Goal: Information Seeking & Learning: Find specific fact

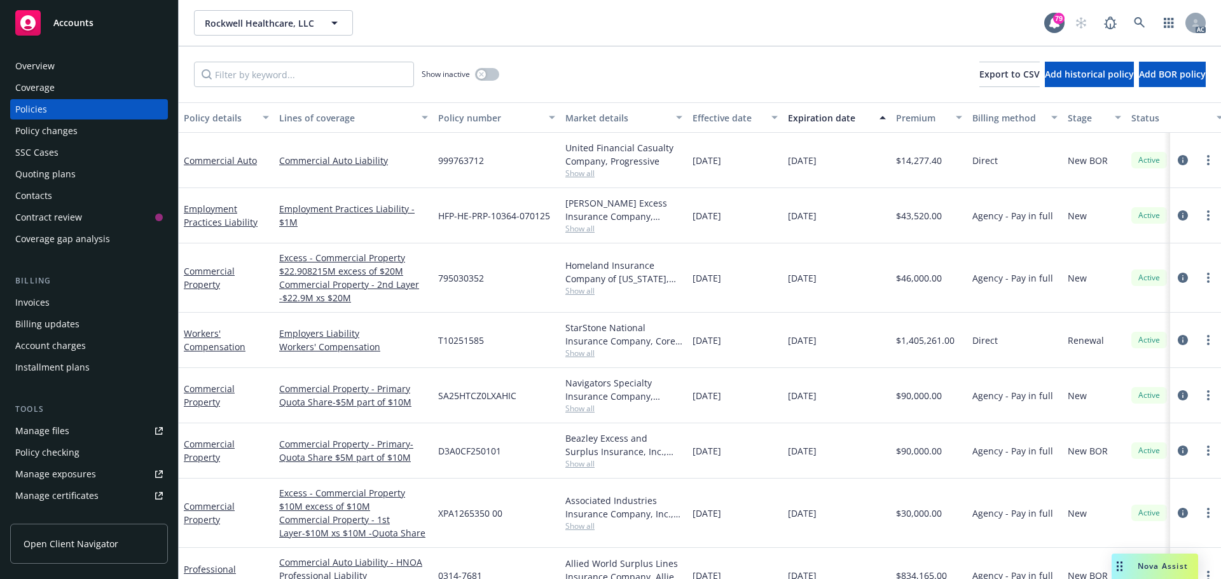
click at [571, 288] on span "Show all" at bounding box center [623, 291] width 117 height 11
click at [523, 284] on div "795030352" at bounding box center [496, 278] width 127 height 69
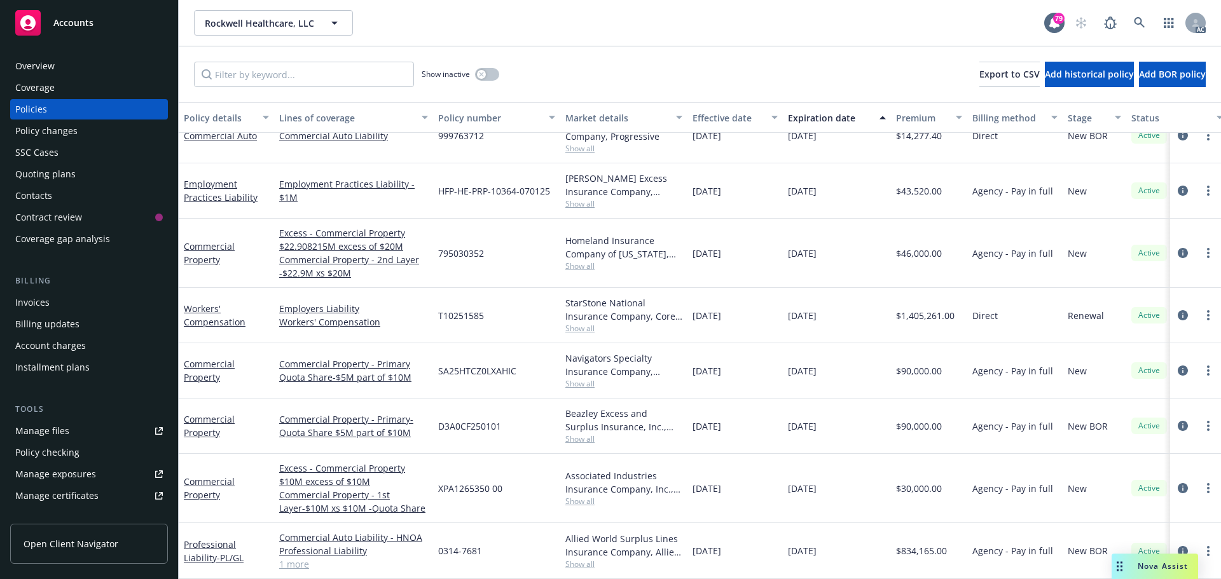
click at [574, 496] on span "Show all" at bounding box center [623, 501] width 117 height 11
click at [522, 494] on div "XPA1265350 00" at bounding box center [496, 488] width 127 height 69
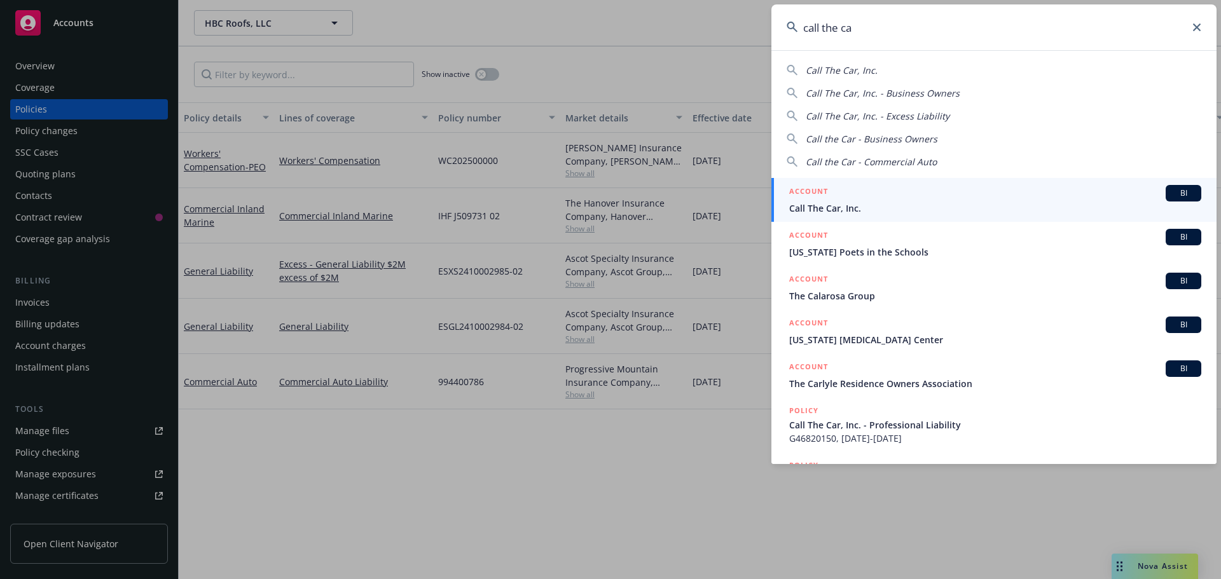
type input "call the ca"
click at [880, 191] on div "ACCOUNT BI" at bounding box center [995, 193] width 412 height 17
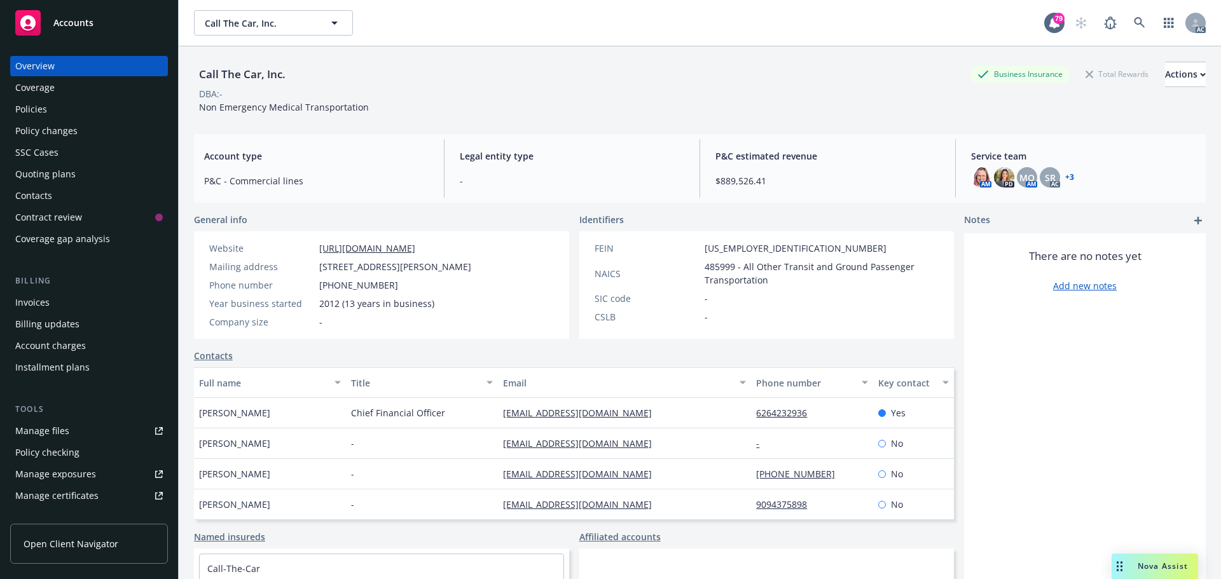
click at [73, 113] on div "Policies" at bounding box center [89, 109] width 148 height 20
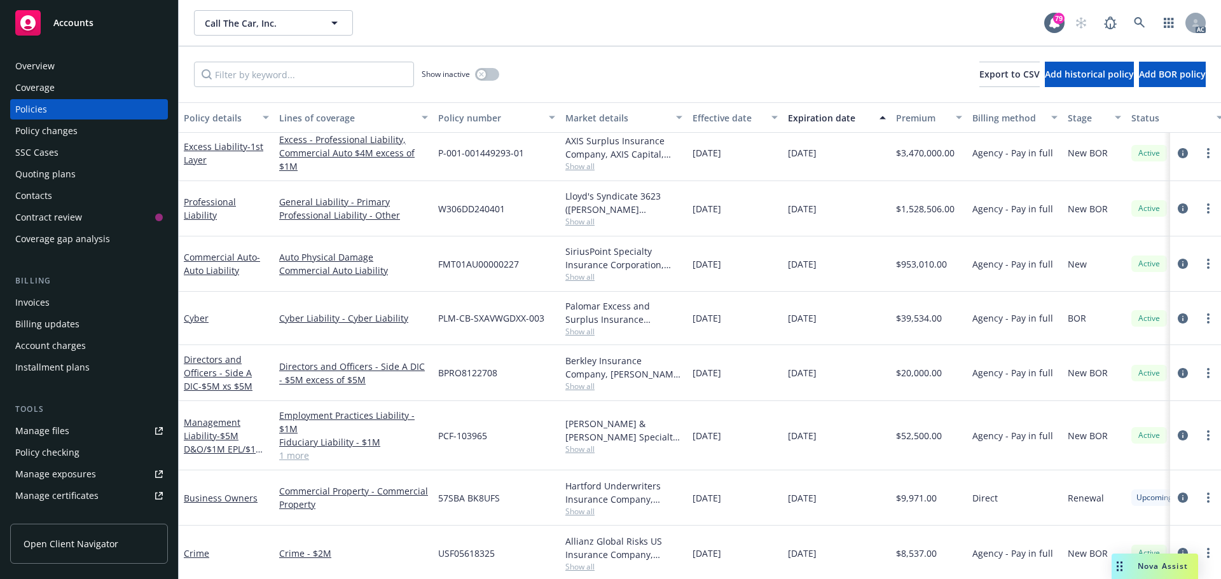
scroll to position [126, 0]
click at [495, 74] on button "button" at bounding box center [487, 74] width 24 height 13
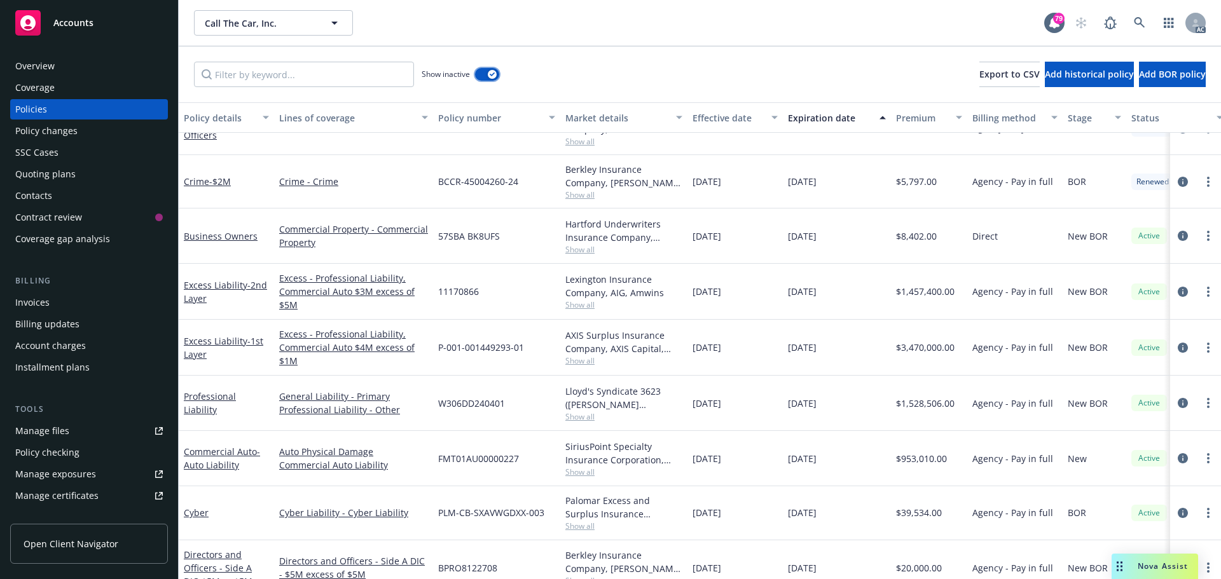
scroll to position [1080, 0]
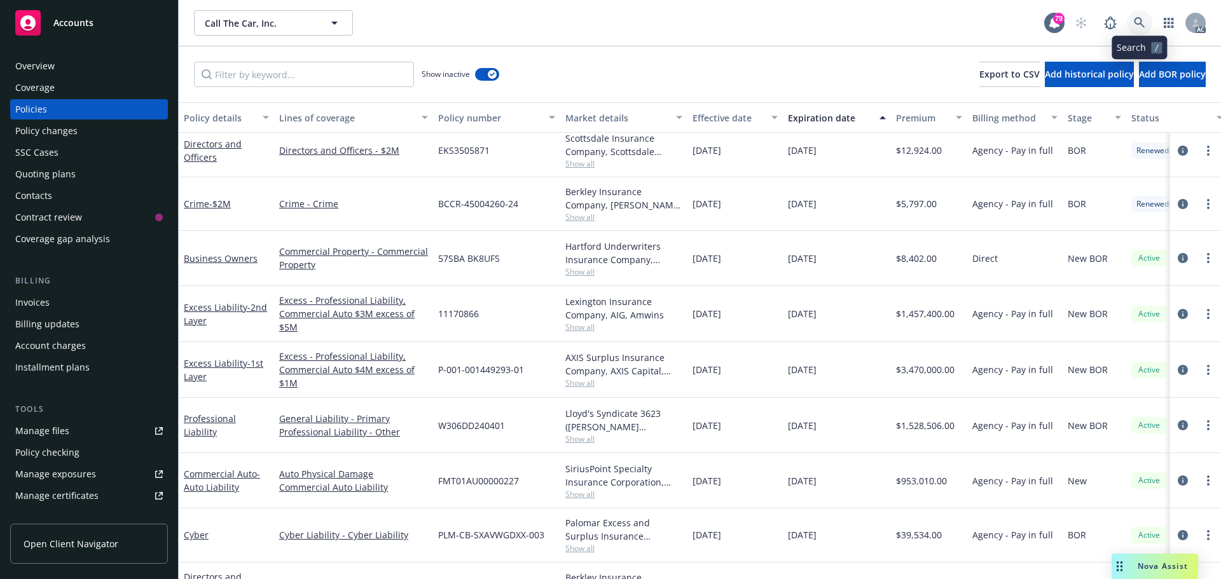
click at [1139, 21] on icon at bounding box center [1139, 22] width 11 height 11
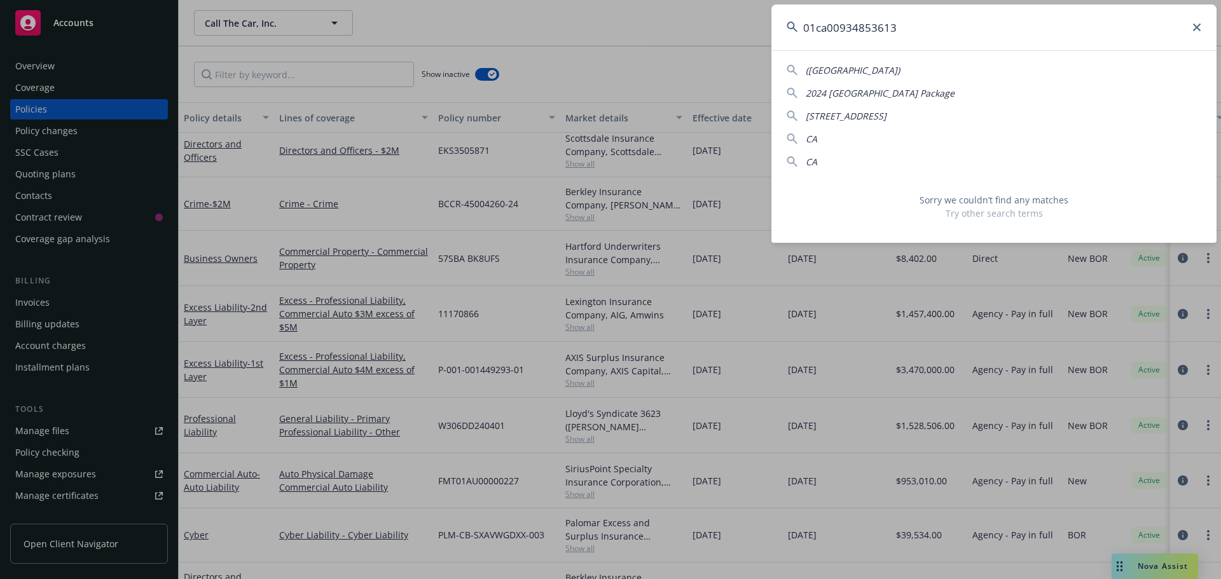
type input "01ca00934853613"
drag, startPoint x: 897, startPoint y: 28, endPoint x: 803, endPoint y: 31, distance: 94.2
click at [803, 31] on input "01ca00934853613" at bounding box center [994, 27] width 445 height 46
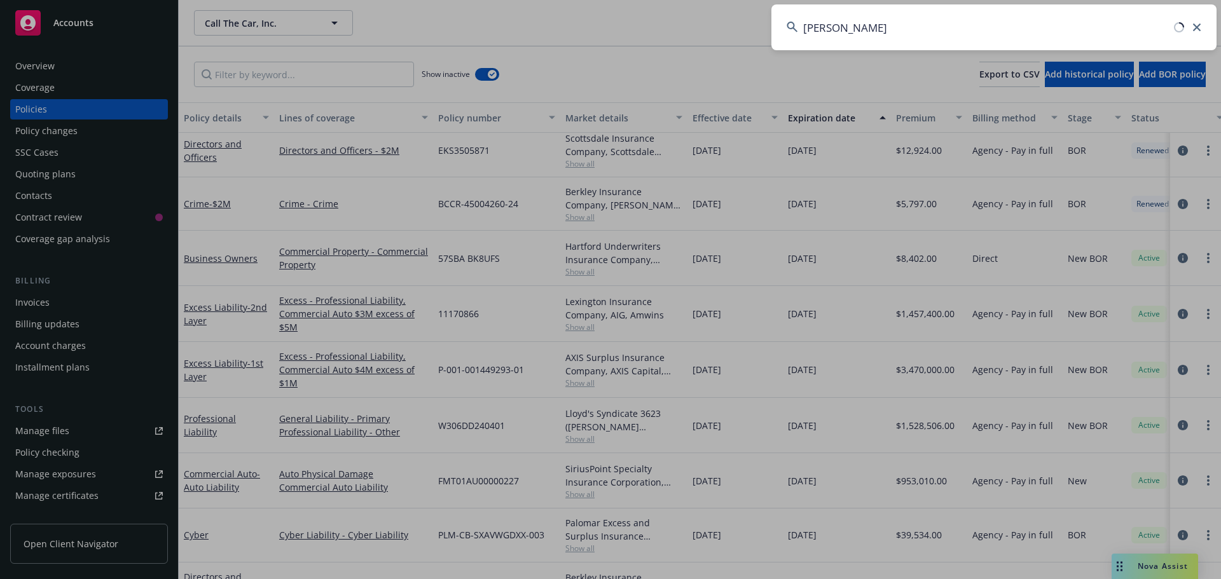
type input "peterson truck"
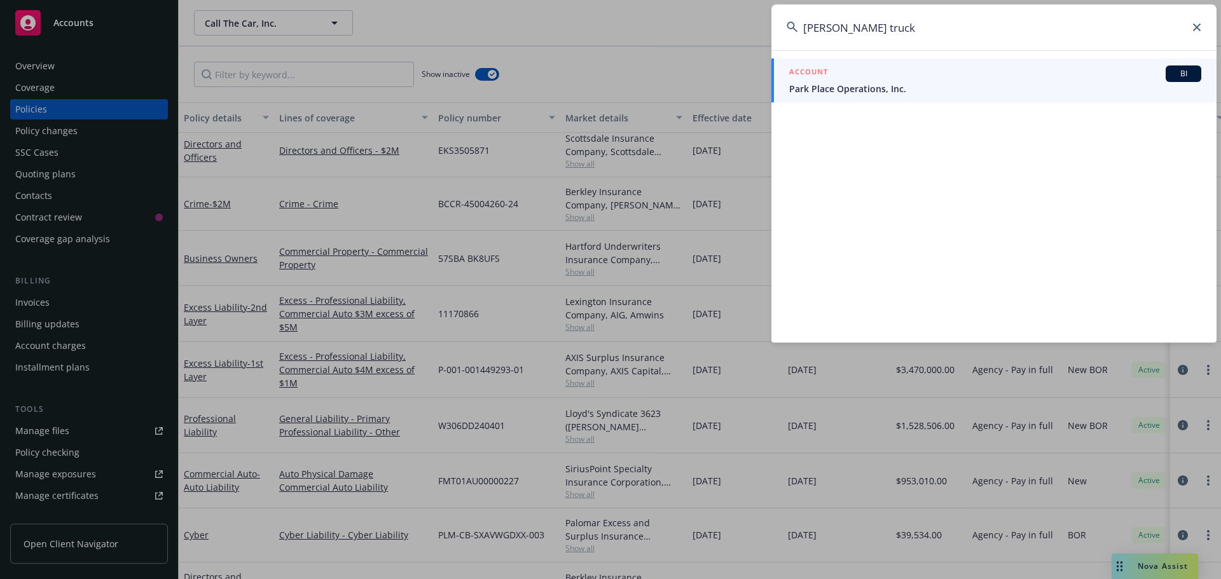
drag, startPoint x: 883, startPoint y: 31, endPoint x: 759, endPoint y: 31, distance: 124.7
click at [759, 31] on div "peterson truck ACCOUNT BI Park Place Operations, Inc." at bounding box center [610, 289] width 1221 height 579
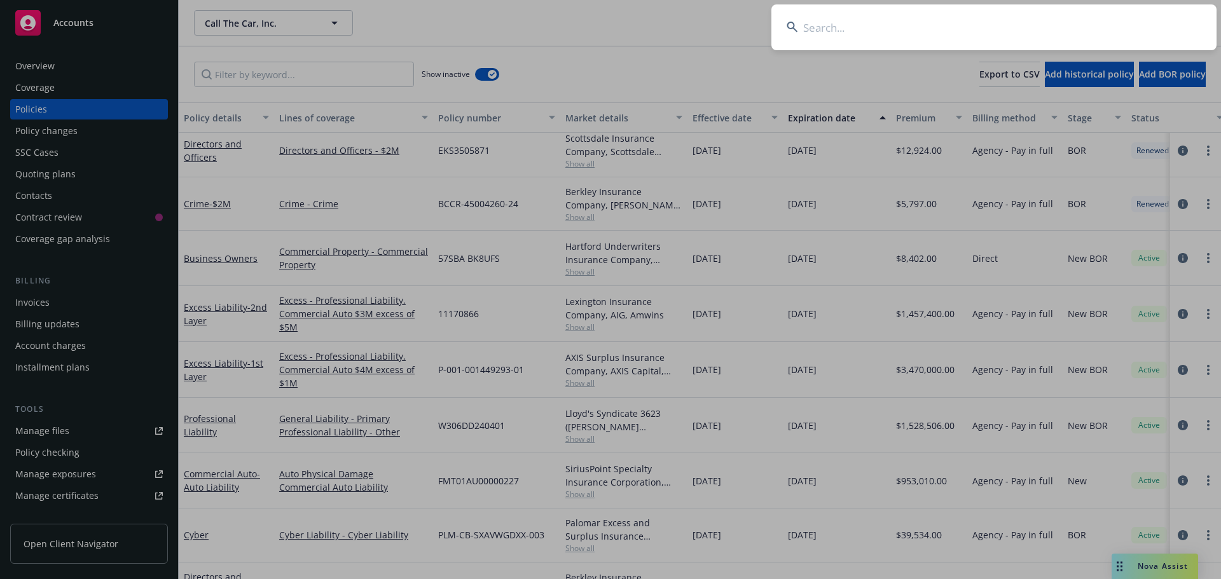
drag, startPoint x: 871, startPoint y: 28, endPoint x: 831, endPoint y: 29, distance: 40.1
click at [871, 28] on input at bounding box center [994, 27] width 445 height 46
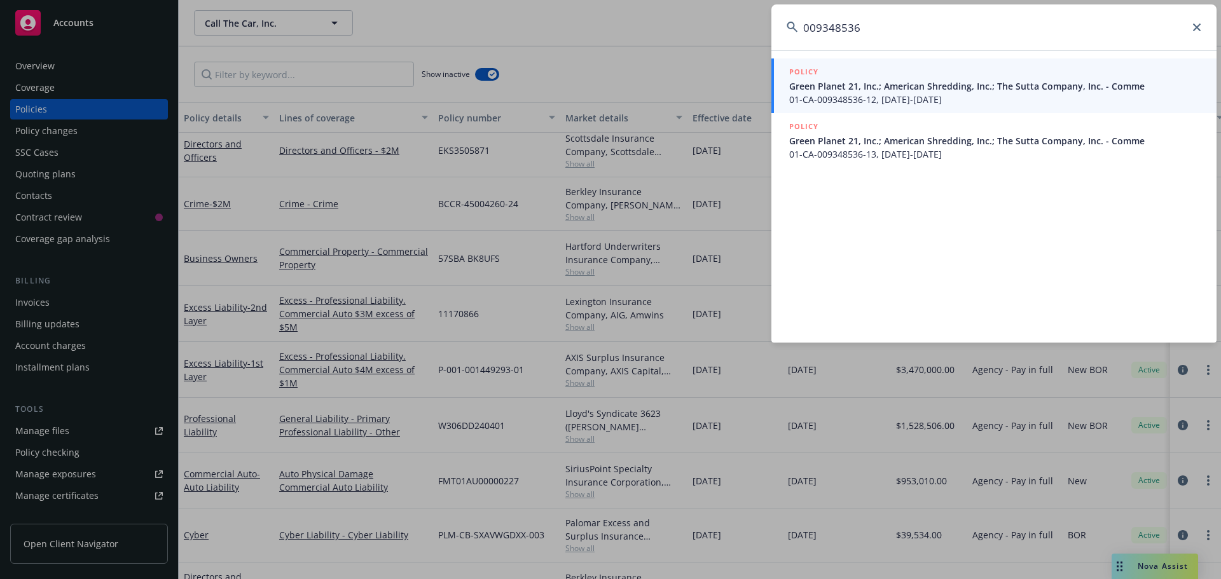
type input "009348536"
click at [929, 90] on span "Green Planet 21, Inc.; American Shredding, Inc.; The Sutta Company, Inc. - Comme" at bounding box center [995, 86] width 412 height 13
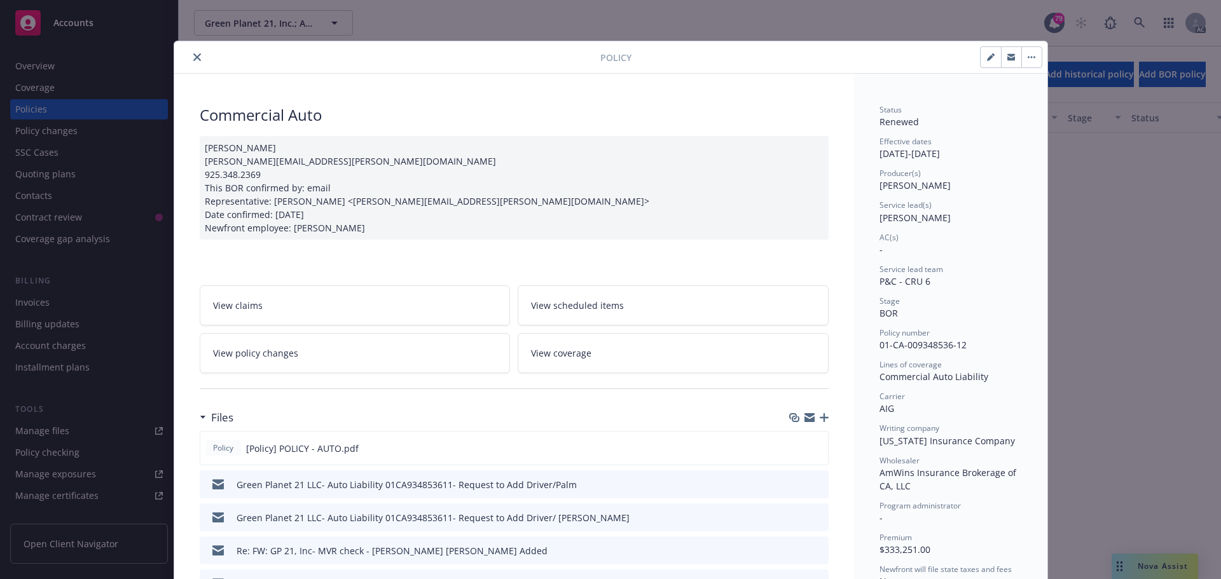
click at [193, 53] on icon "close" at bounding box center [197, 57] width 8 height 8
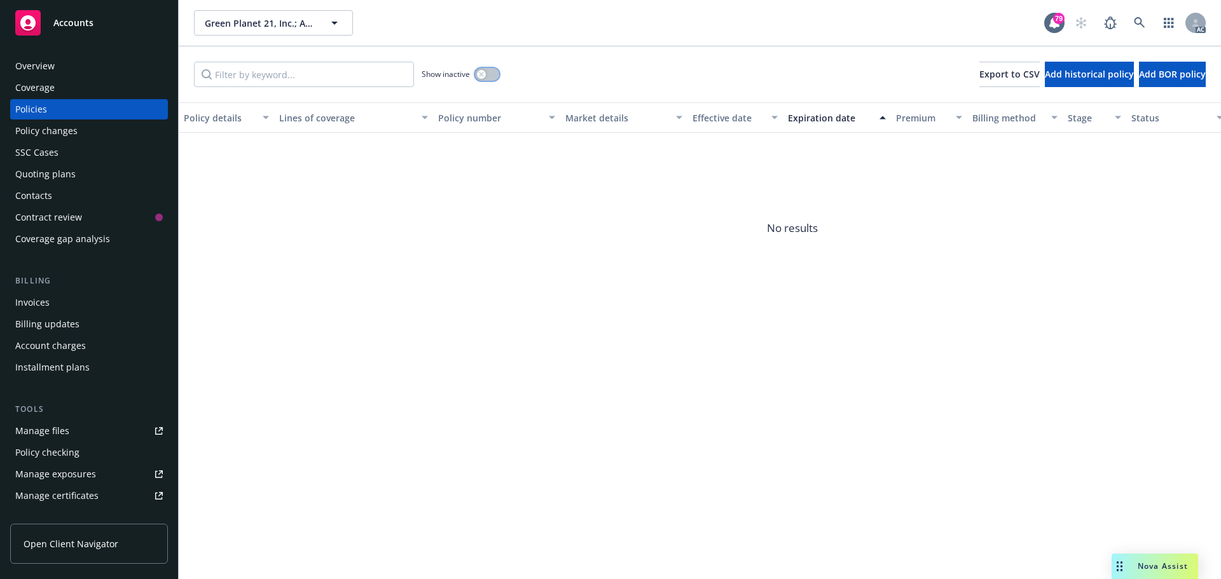
click at [485, 73] on div "button" at bounding box center [481, 74] width 9 height 9
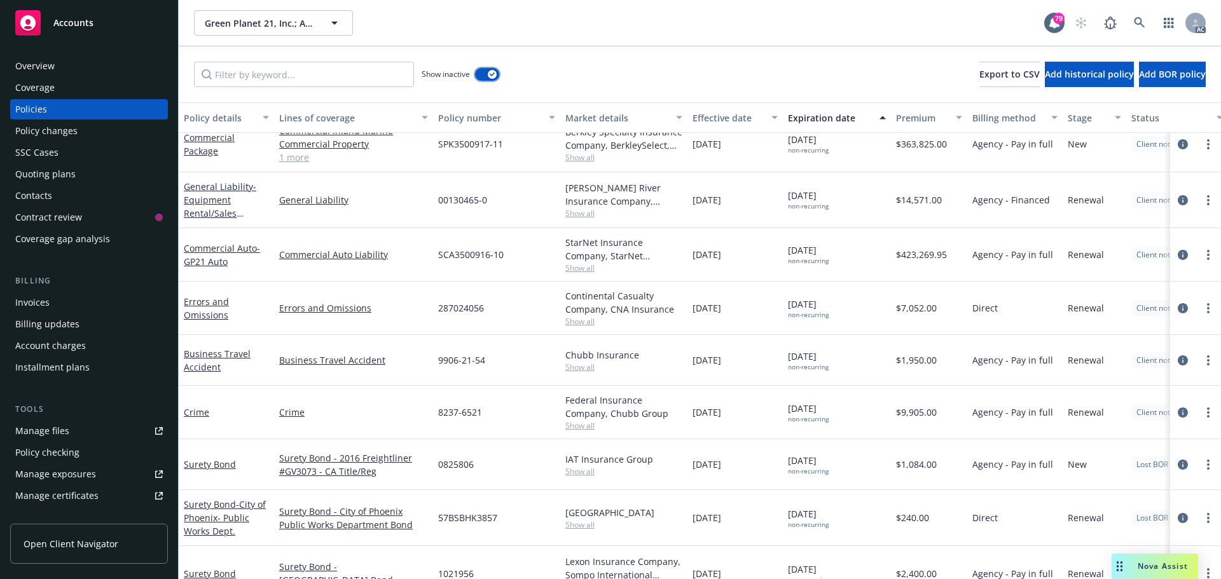
scroll to position [2413, 0]
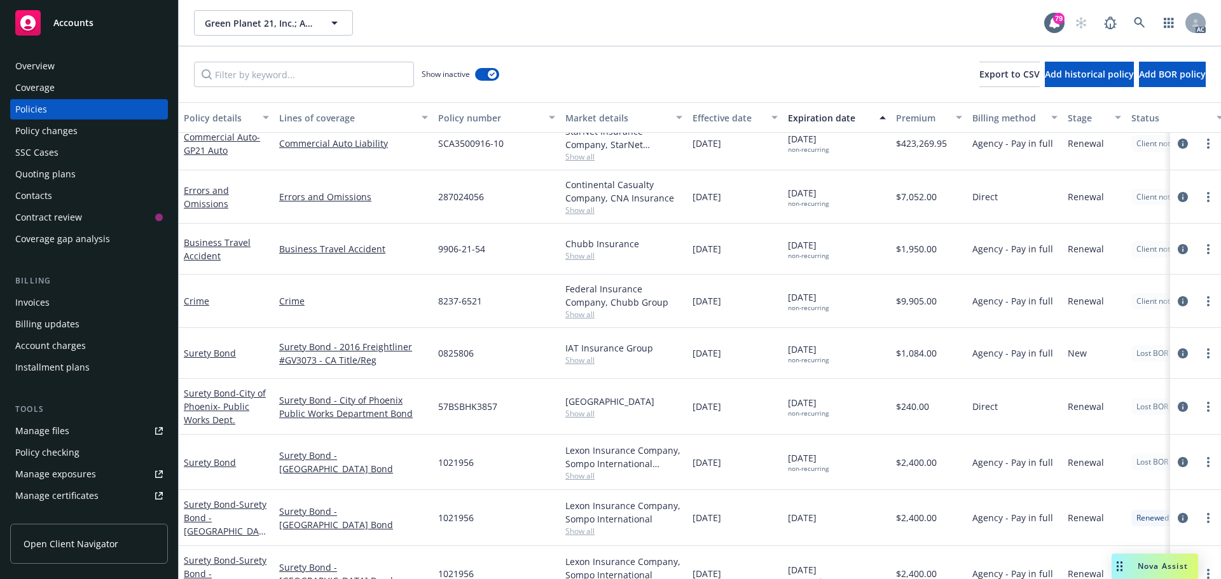
click at [115, 73] on div "Overview" at bounding box center [89, 66] width 148 height 20
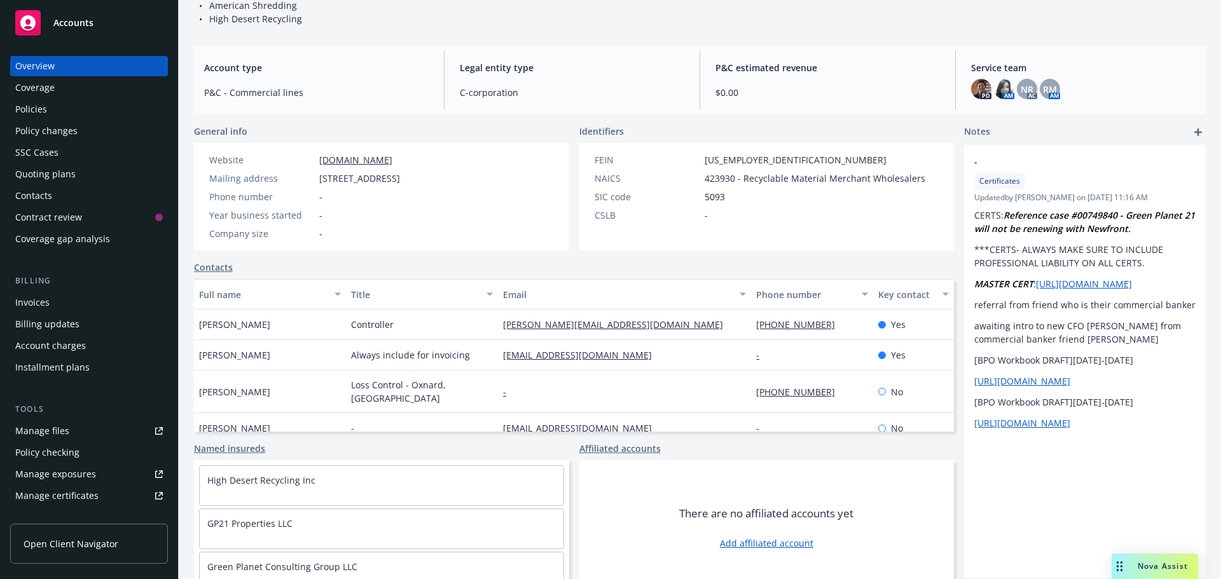
scroll to position [478, 0]
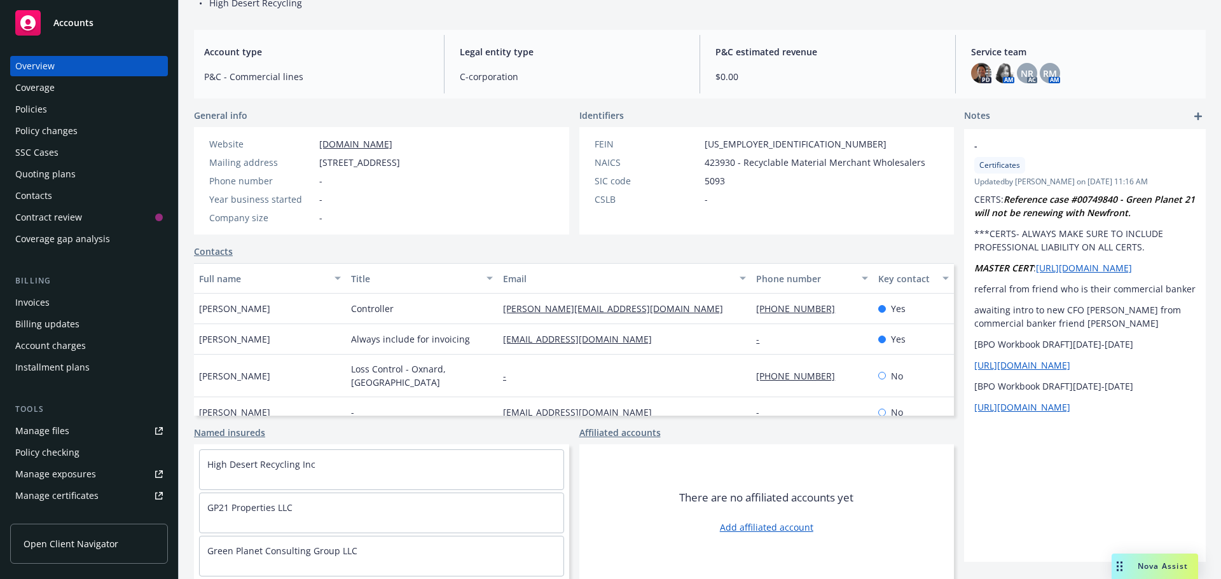
click at [43, 108] on div "Policies" at bounding box center [31, 109] width 32 height 20
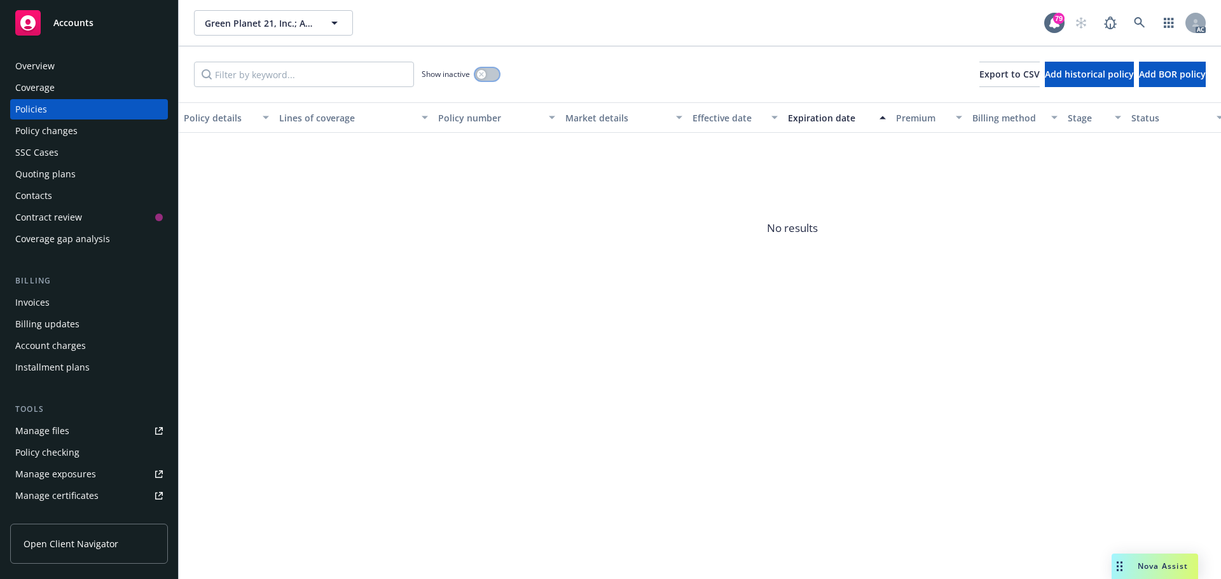
click at [494, 77] on button "button" at bounding box center [487, 74] width 24 height 13
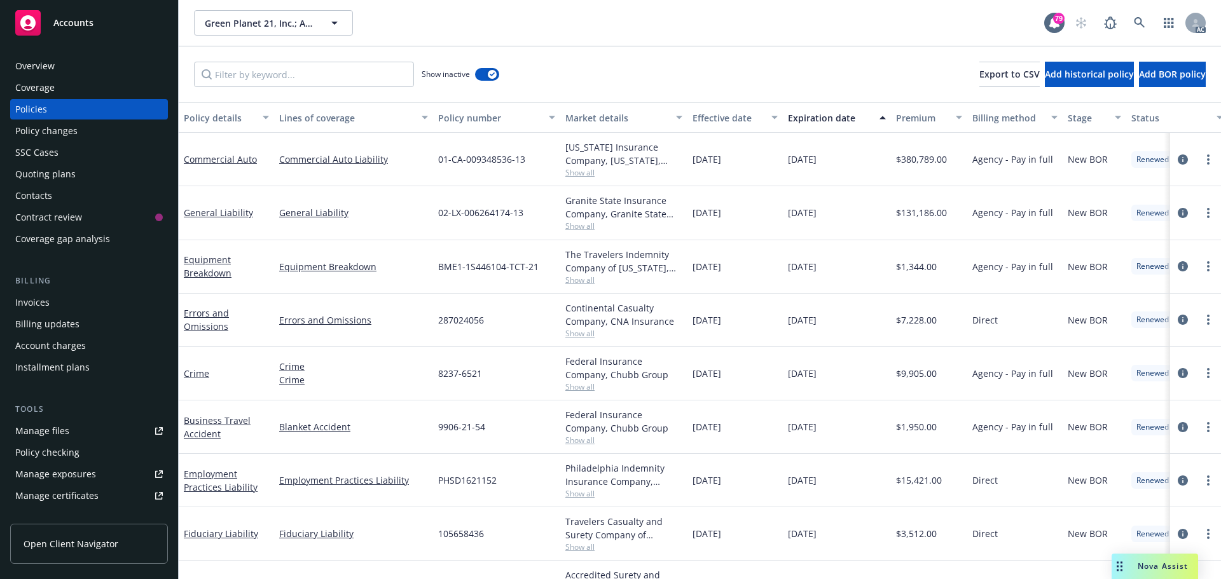
scroll to position [1422, 0]
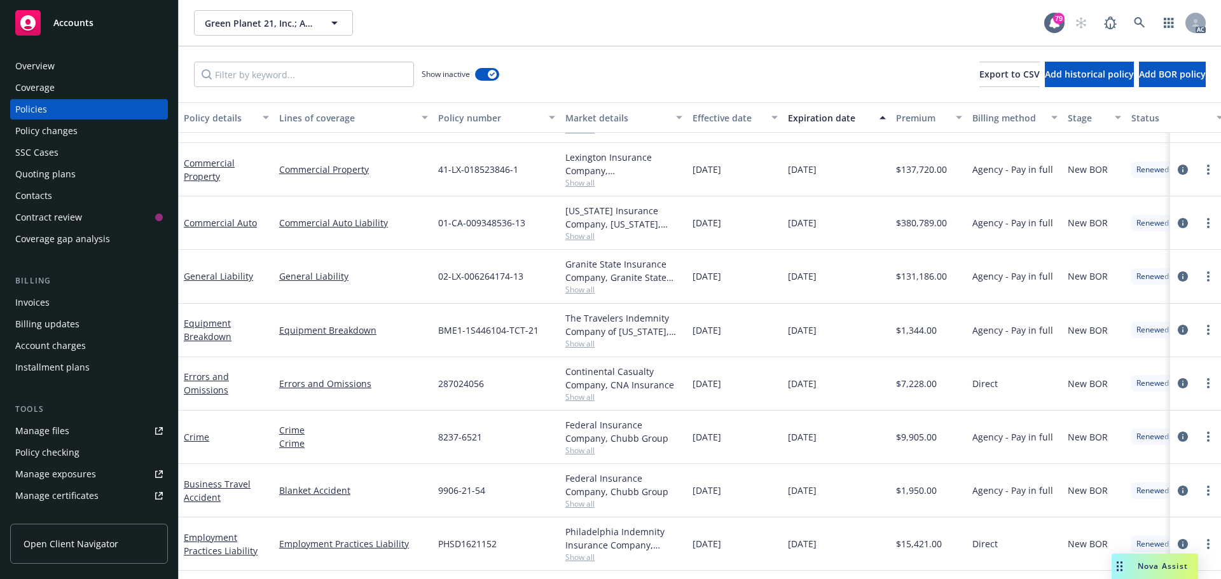
click at [575, 237] on span "Show all" at bounding box center [623, 236] width 117 height 11
click at [1179, 223] on link "circleInformation" at bounding box center [1182, 223] width 15 height 15
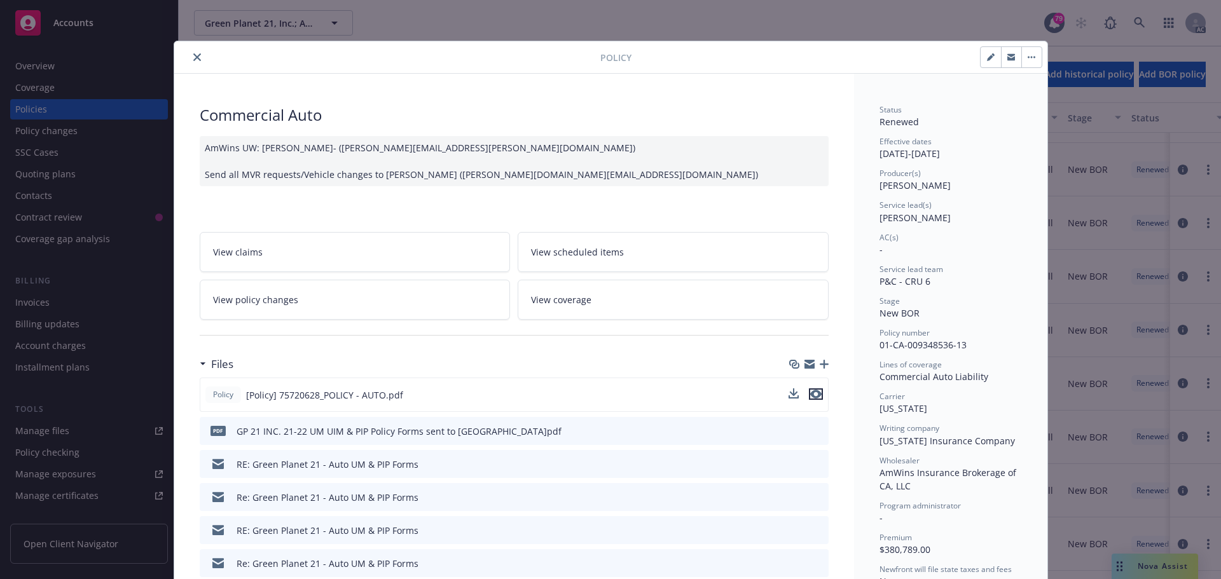
drag, startPoint x: 808, startPoint y: 395, endPoint x: 754, endPoint y: 395, distance: 53.4
click at [810, 395] on icon "preview file" at bounding box center [815, 394] width 11 height 9
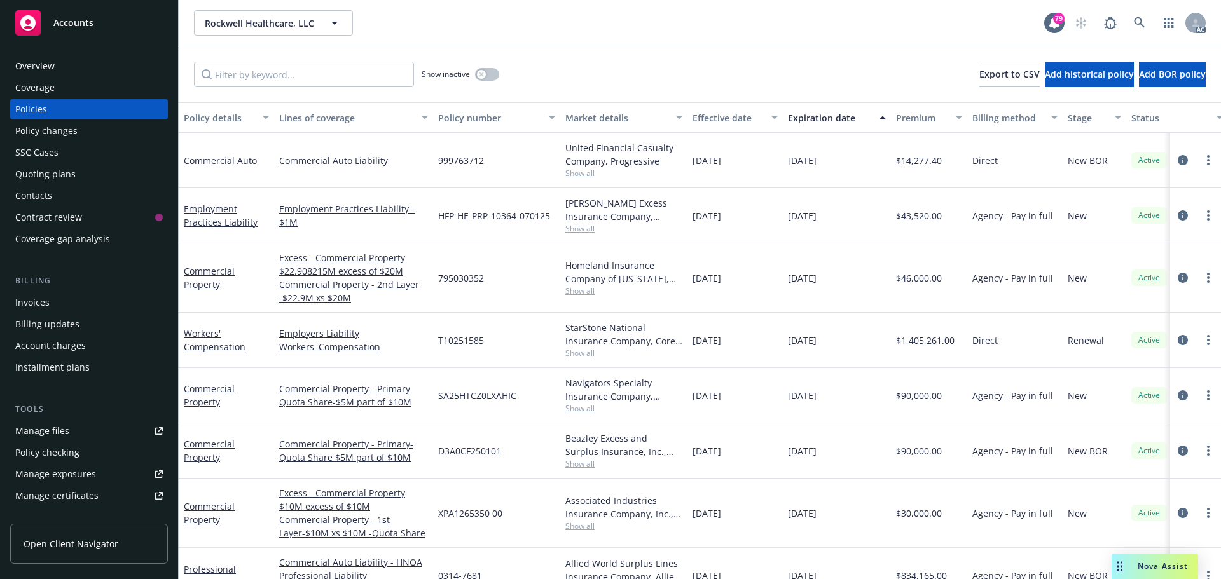
scroll to position [34, 0]
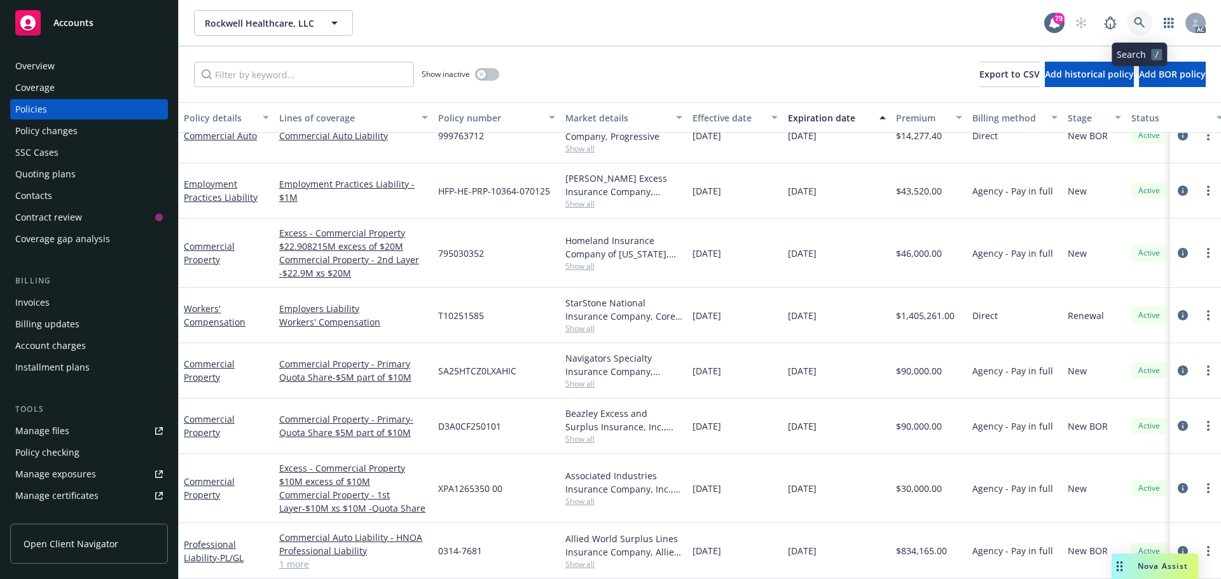
click at [1146, 20] on link at bounding box center [1139, 22] width 25 height 25
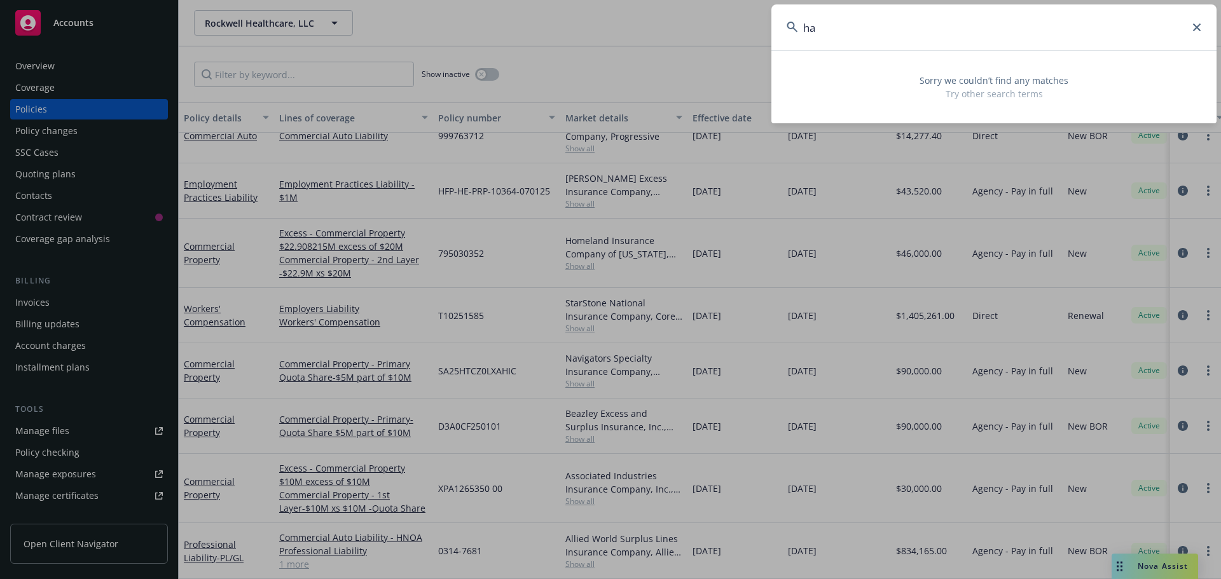
type input "h"
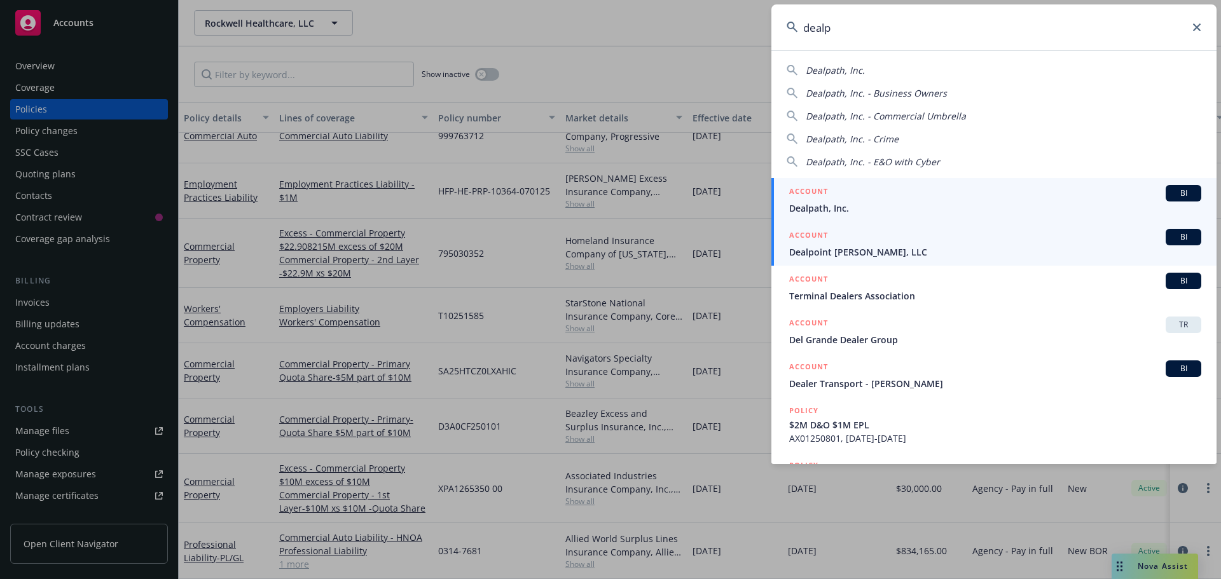
type input "dealp"
click at [891, 243] on div "ACCOUNT BI" at bounding box center [995, 237] width 412 height 17
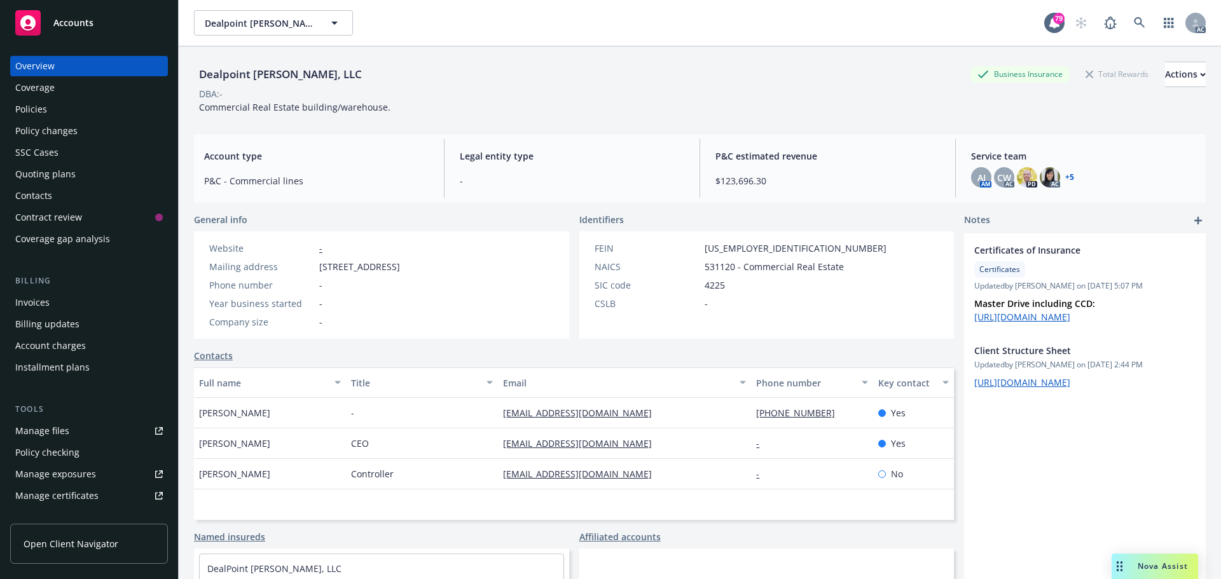
click at [50, 102] on div "Policies" at bounding box center [89, 109] width 148 height 20
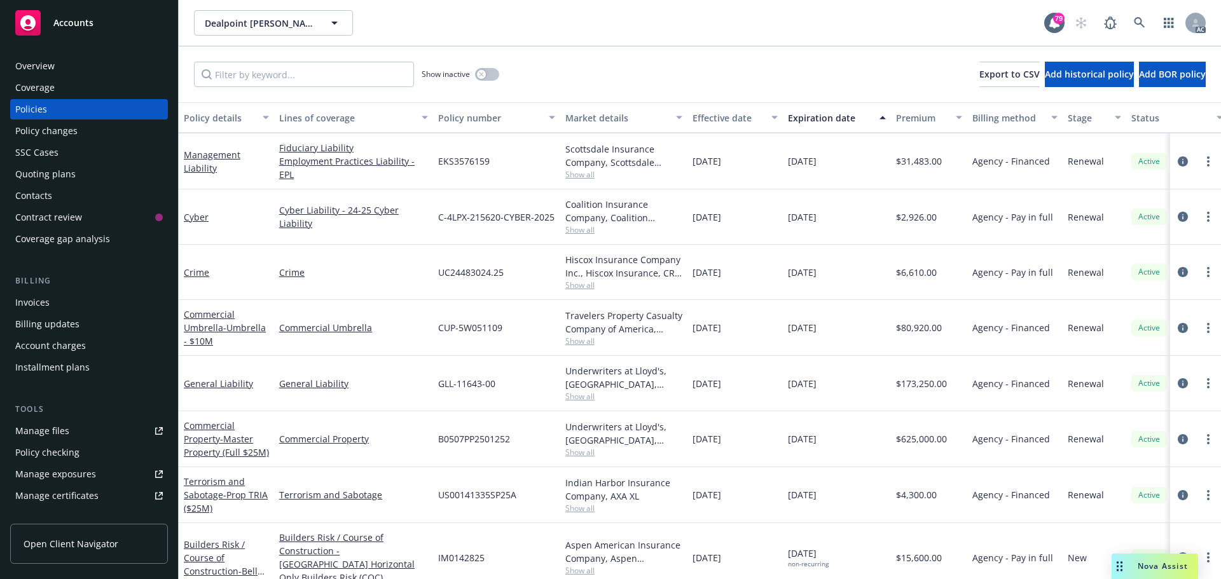
scroll to position [216, 0]
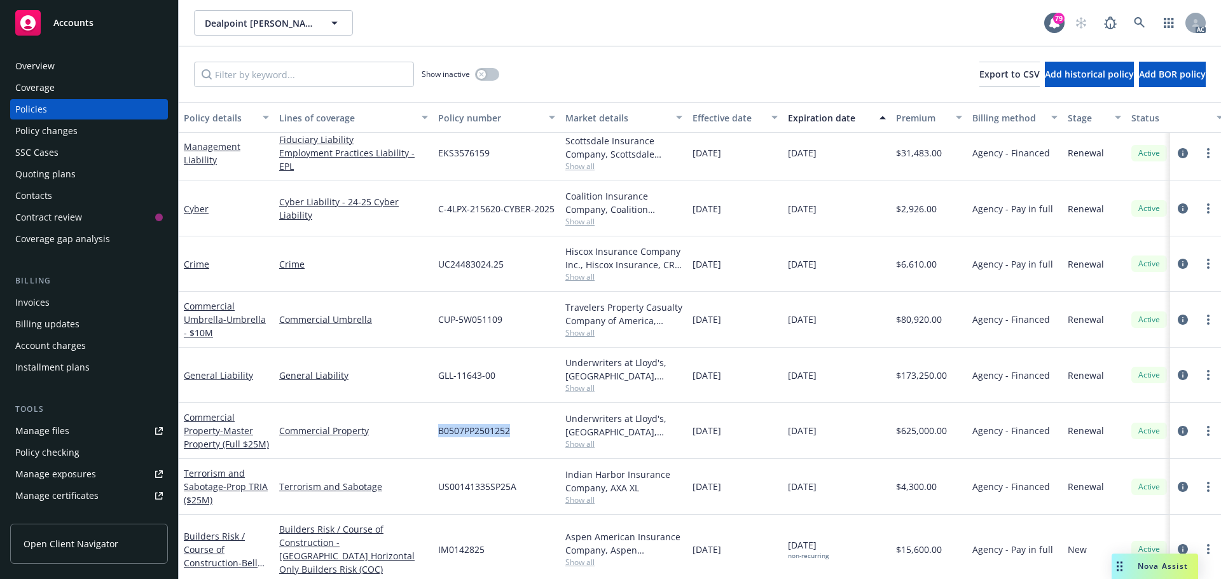
drag, startPoint x: 518, startPoint y: 426, endPoint x: 440, endPoint y: 431, distance: 78.4
click at [440, 431] on div "B0507PP2501252" at bounding box center [496, 431] width 127 height 56
copy span "B0507PP2501252"
click at [572, 441] on span "Show all" at bounding box center [623, 444] width 117 height 11
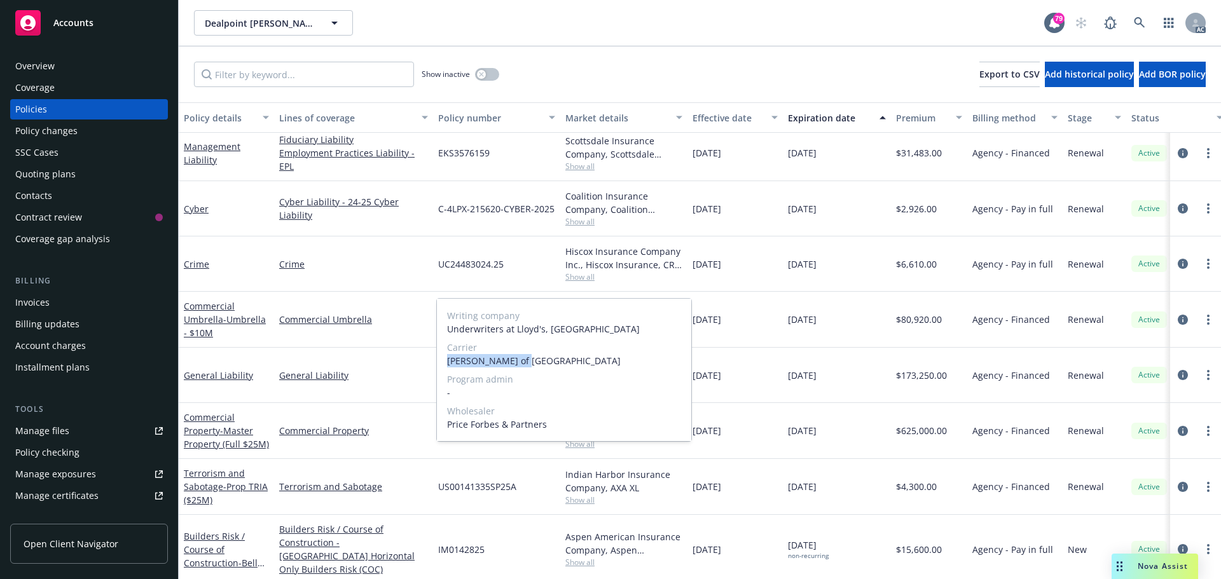
drag, startPoint x: 481, startPoint y: 361, endPoint x: 448, endPoint y: 361, distance: 33.7
click at [448, 361] on span "[PERSON_NAME] of [GEOGRAPHIC_DATA]" at bounding box center [564, 360] width 234 height 13
copy span "[PERSON_NAME] of [GEOGRAPHIC_DATA]"
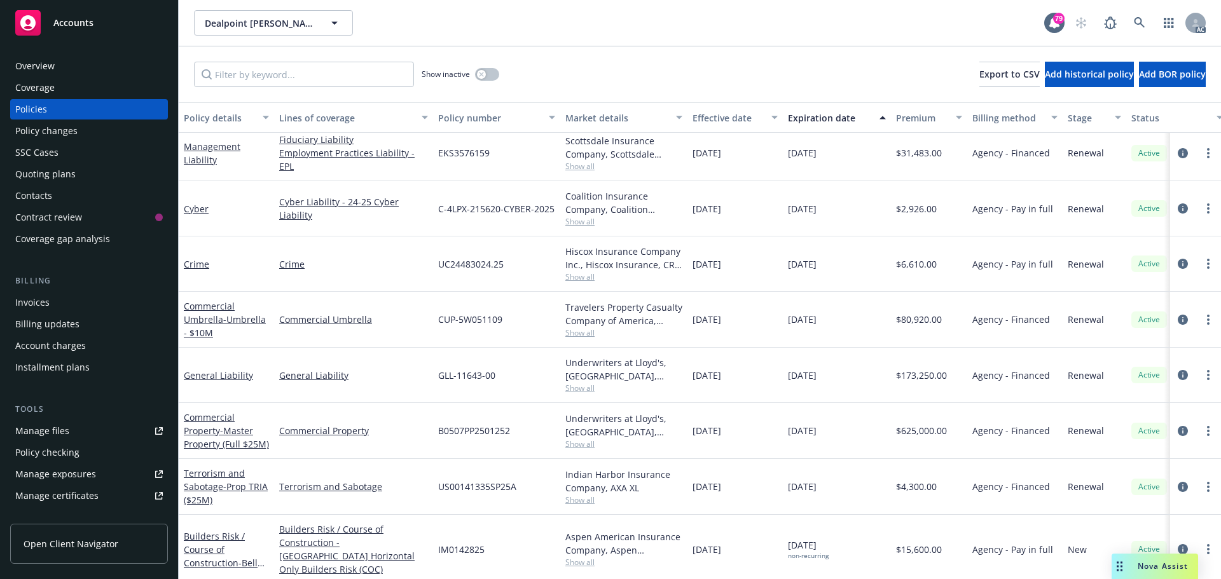
click at [39, 62] on div "Overview" at bounding box center [34, 66] width 39 height 20
